Goal: Task Accomplishment & Management: Use online tool/utility

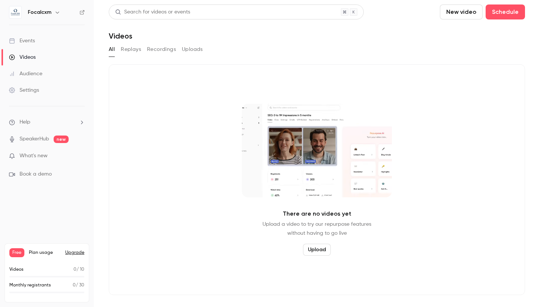
click at [319, 251] on button "Upload" at bounding box center [317, 250] width 28 height 12
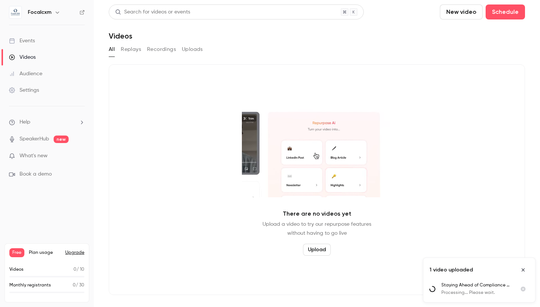
click at [42, 156] on span "What's new" at bounding box center [33, 156] width 28 height 8
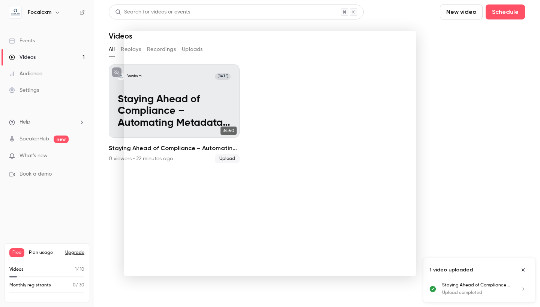
click at [477, 190] on div at bounding box center [270, 153] width 540 height 307
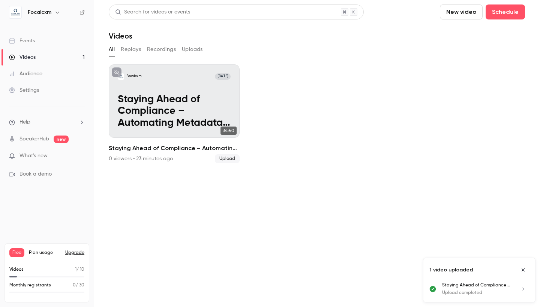
click at [29, 122] on span "Help" at bounding box center [24, 122] width 11 height 8
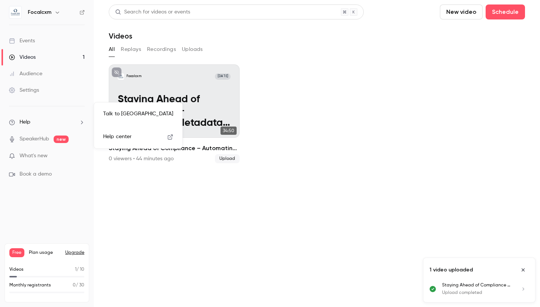
click at [334, 177] on div at bounding box center [270, 153] width 540 height 307
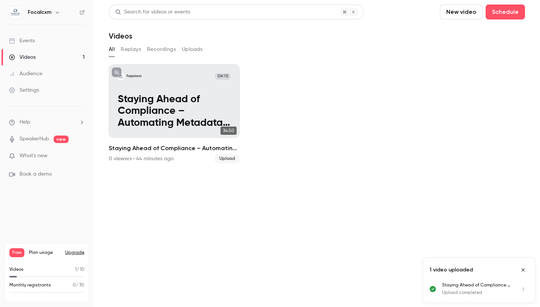
click at [109, 164] on input "topBar.uploadVideo" at bounding box center [109, 164] width 0 height 0
click at [56, 12] on icon "button" at bounding box center [56, 13] width 3 height 2
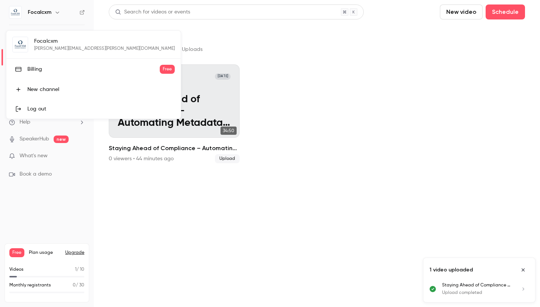
click at [238, 36] on div at bounding box center [270, 153] width 540 height 307
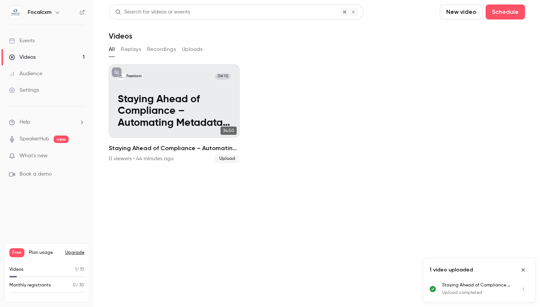
click at [76, 124] on li "Help" at bounding box center [47, 122] width 76 height 8
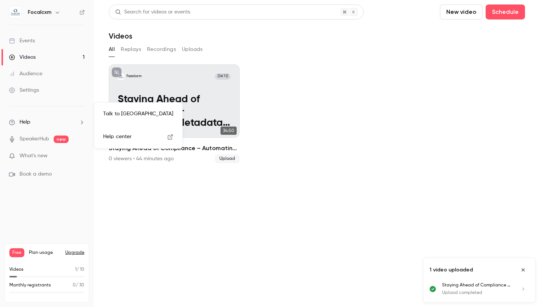
click at [120, 138] on span "Help center" at bounding box center [117, 137] width 28 height 8
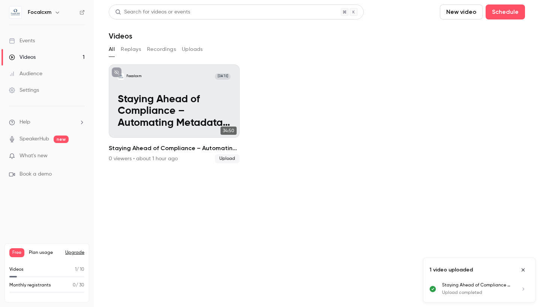
click at [29, 40] on div "Events" at bounding box center [22, 40] width 26 height 7
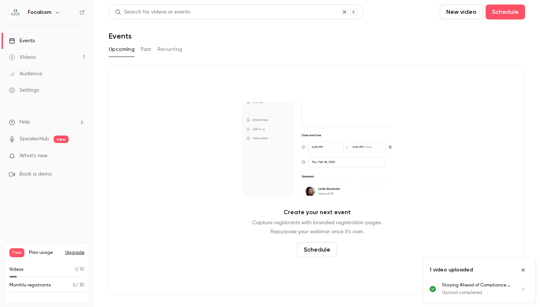
click at [24, 54] on div "Videos" at bounding box center [22, 57] width 27 height 7
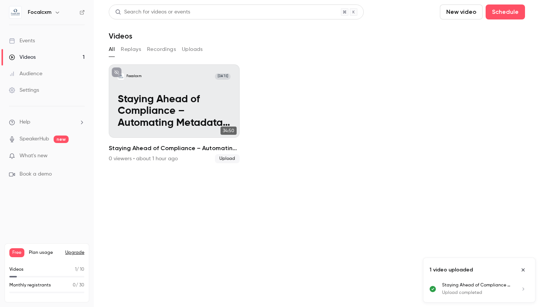
click at [75, 252] on button "Upgrade" at bounding box center [74, 253] width 19 height 6
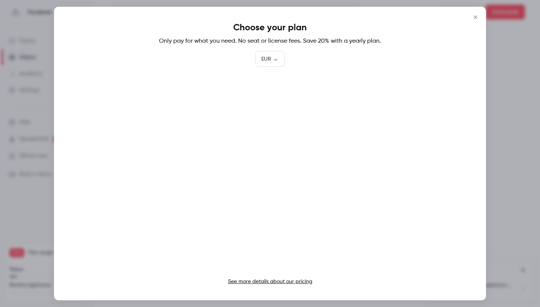
click at [278, 281] on link "See more details about our pricing" at bounding box center [270, 281] width 84 height 5
